Goal: Navigation & Orientation: Go to known website

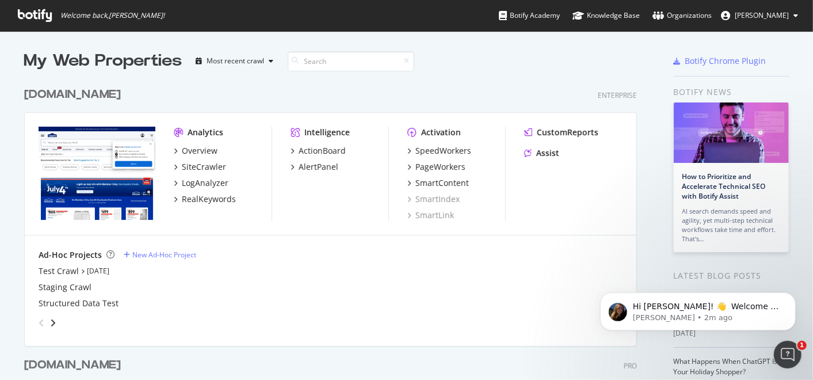
click at [791, 23] on button "[PERSON_NAME]" at bounding box center [758, 15] width 95 height 18
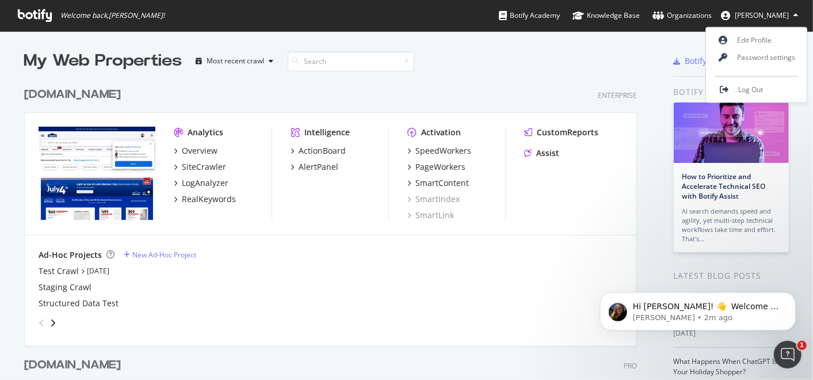
click at [523, 79] on div "www.lowes.com Enterprise Analytics Overview SiteCrawler LogAnalyzer RealKeyword…" at bounding box center [335, 207] width 622 height 270
